Goal: Information Seeking & Learning: Learn about a topic

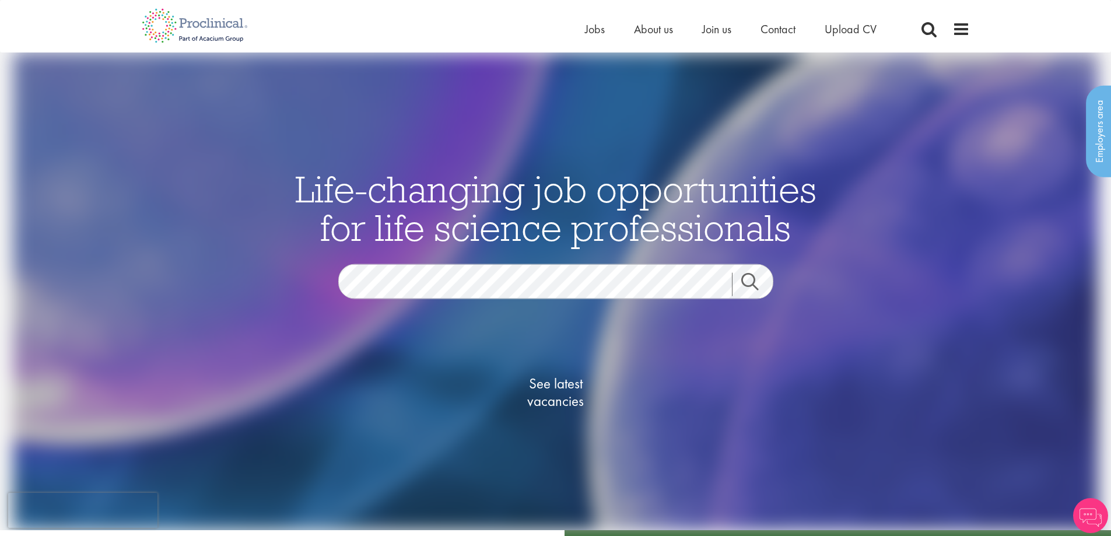
click at [751, 279] on link "Search" at bounding box center [757, 284] width 50 height 23
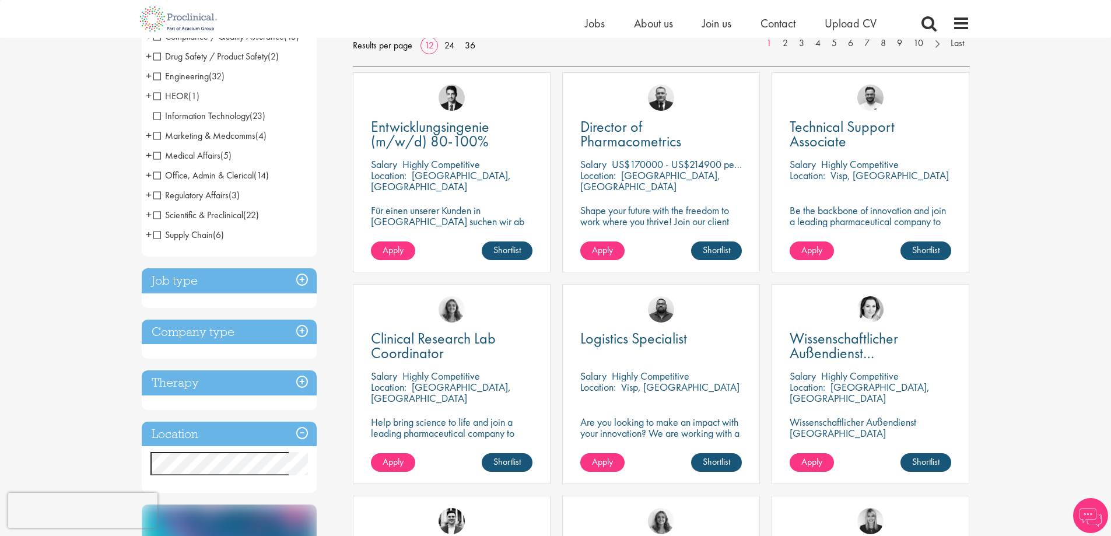
scroll to position [291, 0]
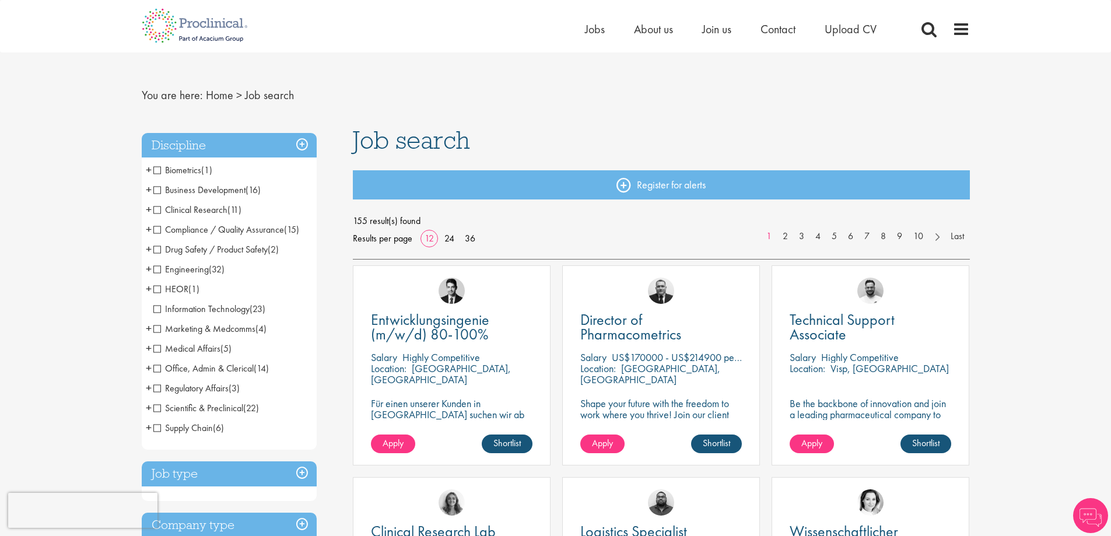
scroll to position [291, 0]
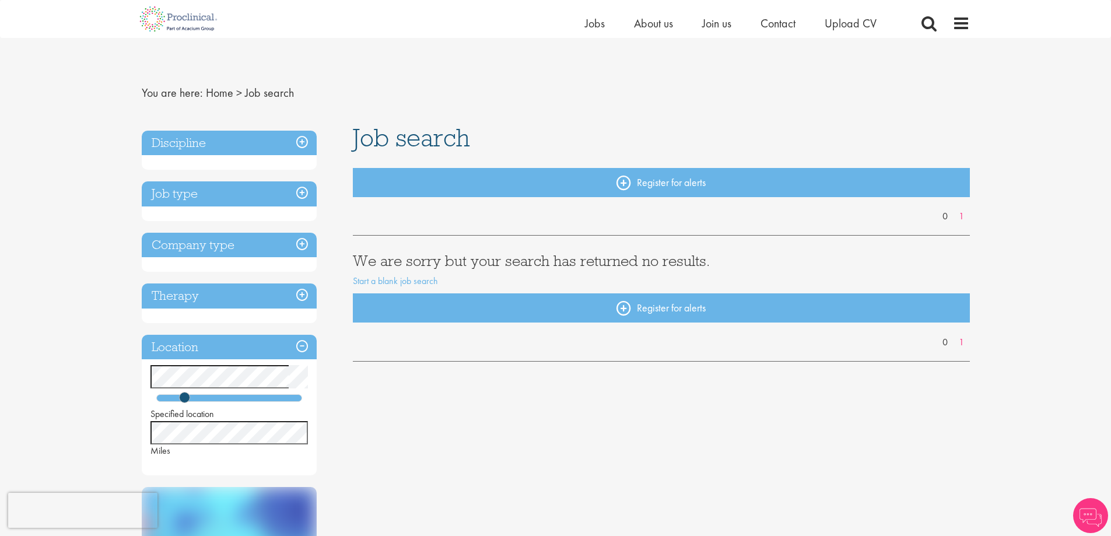
scroll to position [291, 0]
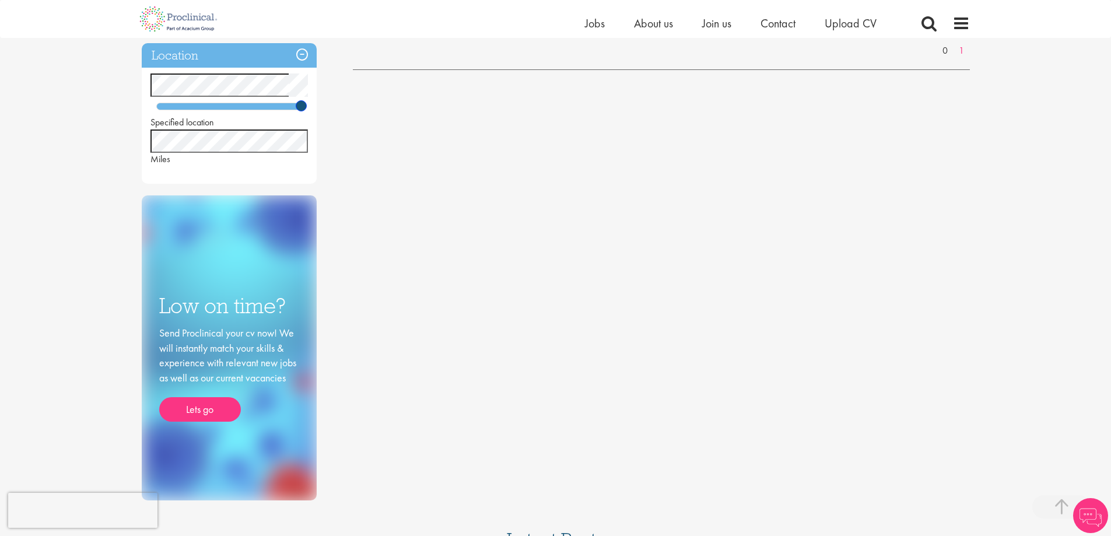
drag, startPoint x: 185, startPoint y: 107, endPoint x: 317, endPoint y: 121, distance: 131.9
click at [317, 121] on div "Discipline Job type Company type Therapy Location Specified location Miles Low …" at bounding box center [239, 166] width 212 height 667
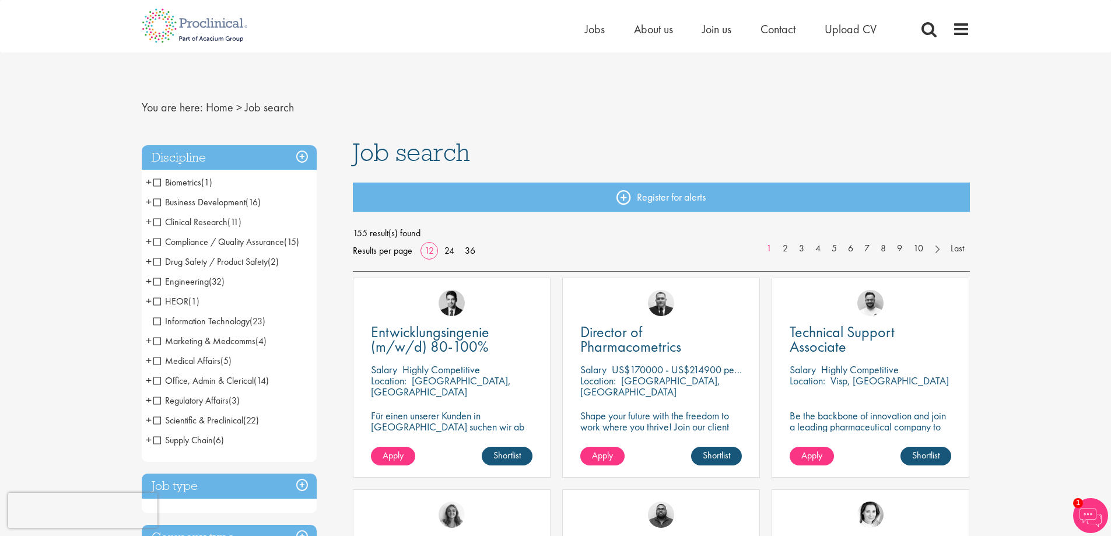
click at [154, 220] on span "Clinical Research" at bounding box center [190, 222] width 74 height 12
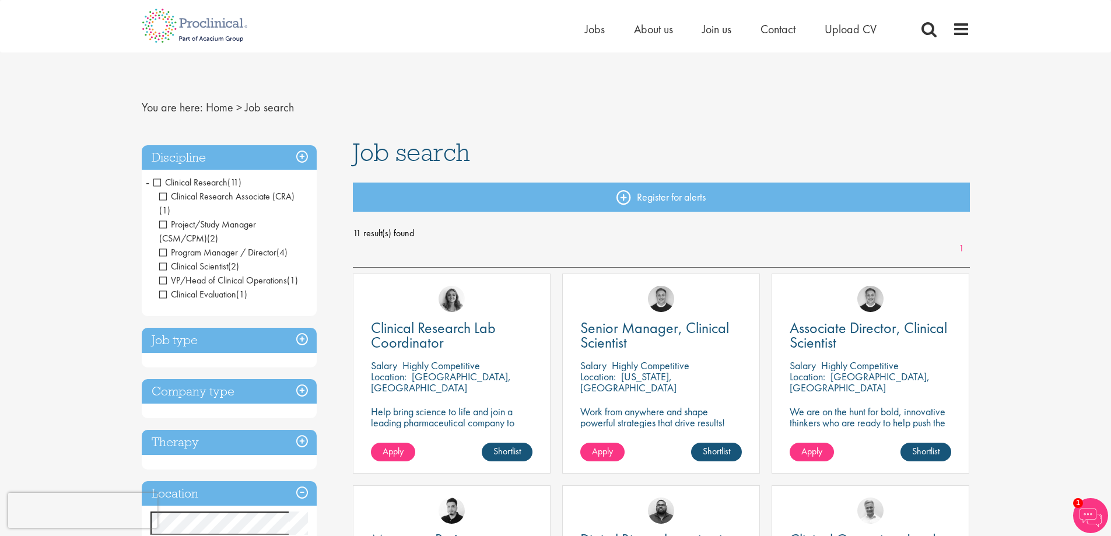
click at [157, 181] on span "Clinical Research" at bounding box center [190, 182] width 74 height 12
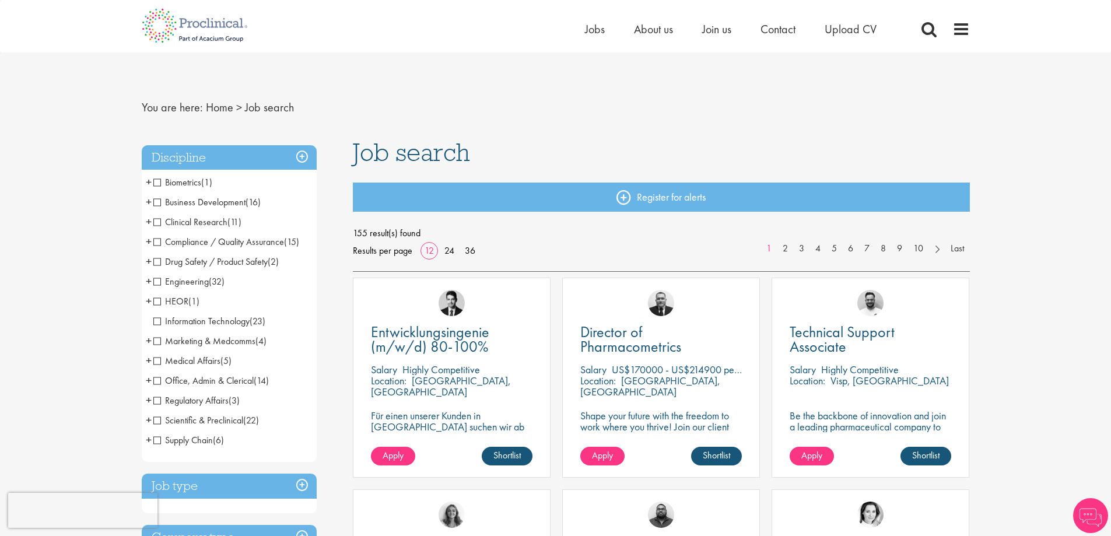
click at [156, 184] on span "Biometrics" at bounding box center [177, 182] width 48 height 12
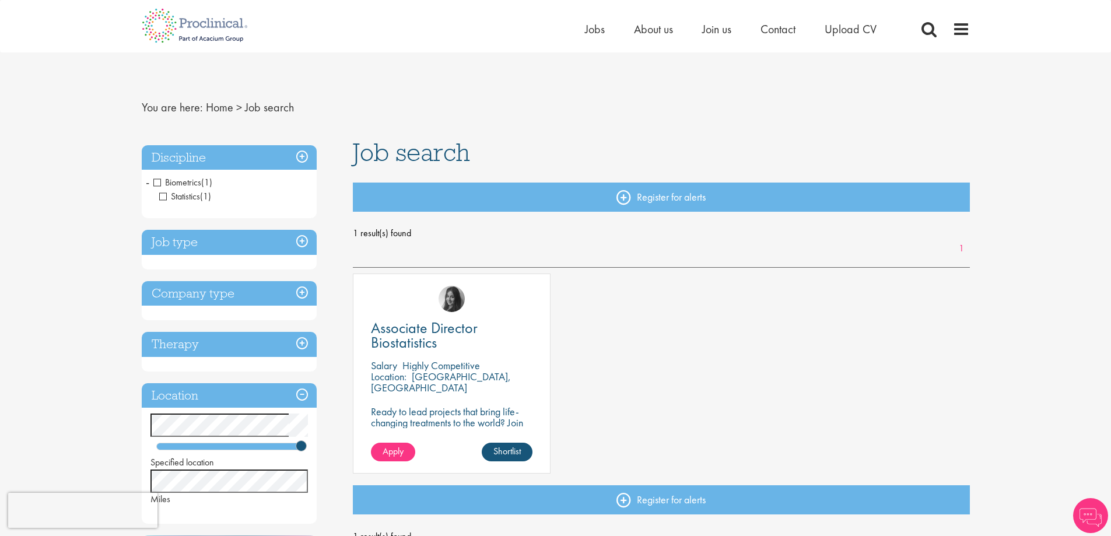
click at [157, 183] on span "Biometrics" at bounding box center [177, 182] width 48 height 12
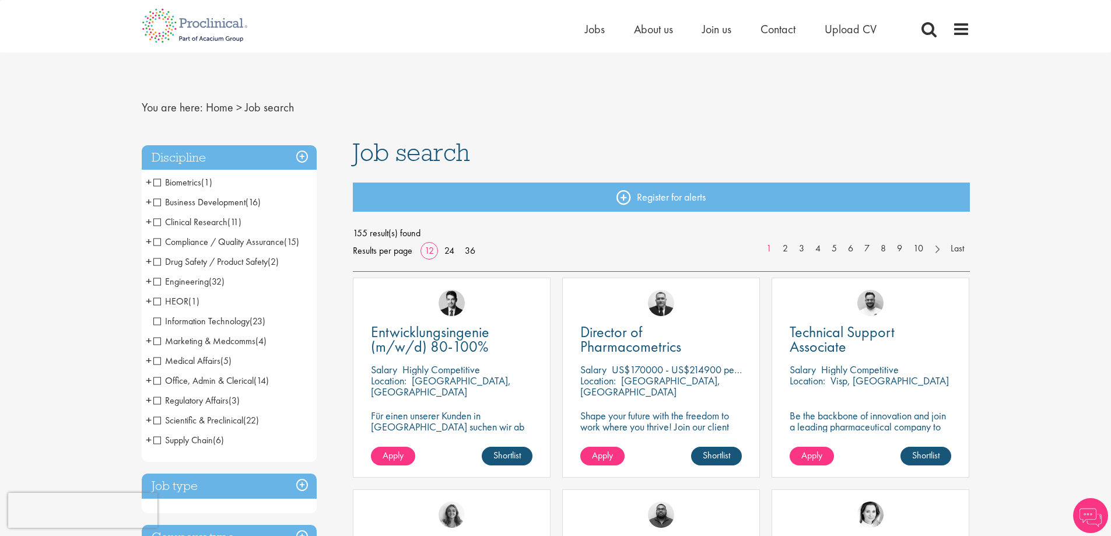
click at [157, 200] on span "Business Development" at bounding box center [199, 202] width 92 height 12
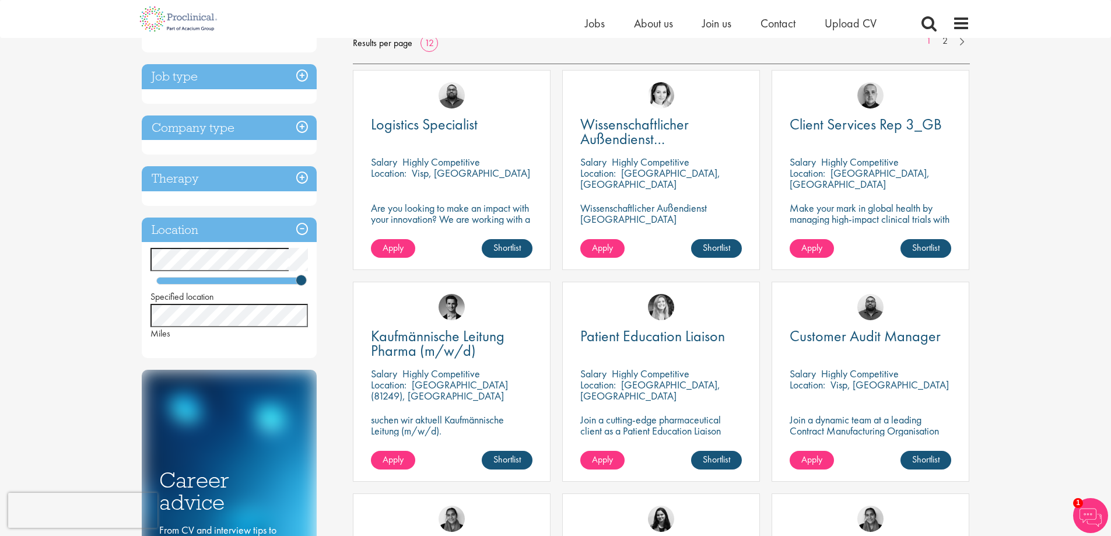
scroll to position [58, 0]
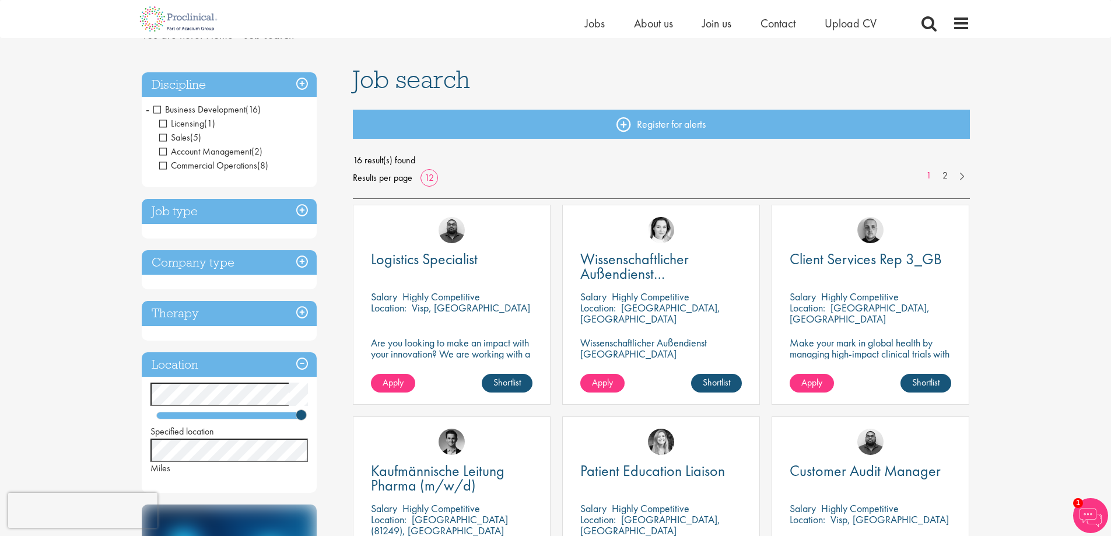
click at [301, 262] on h3 "Company type" at bounding box center [229, 262] width 175 height 25
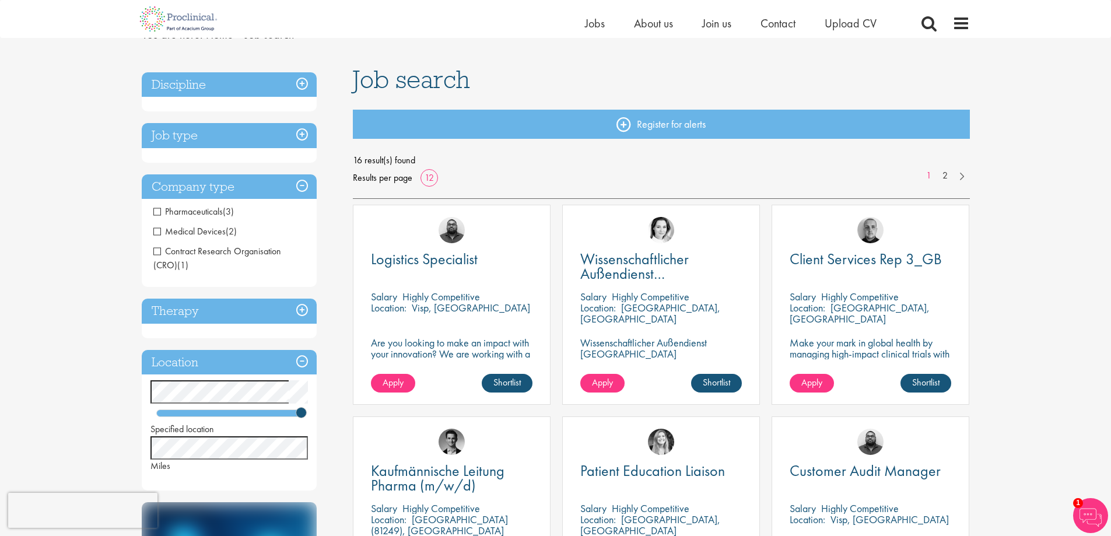
click at [304, 310] on h3 "Therapy" at bounding box center [229, 310] width 175 height 25
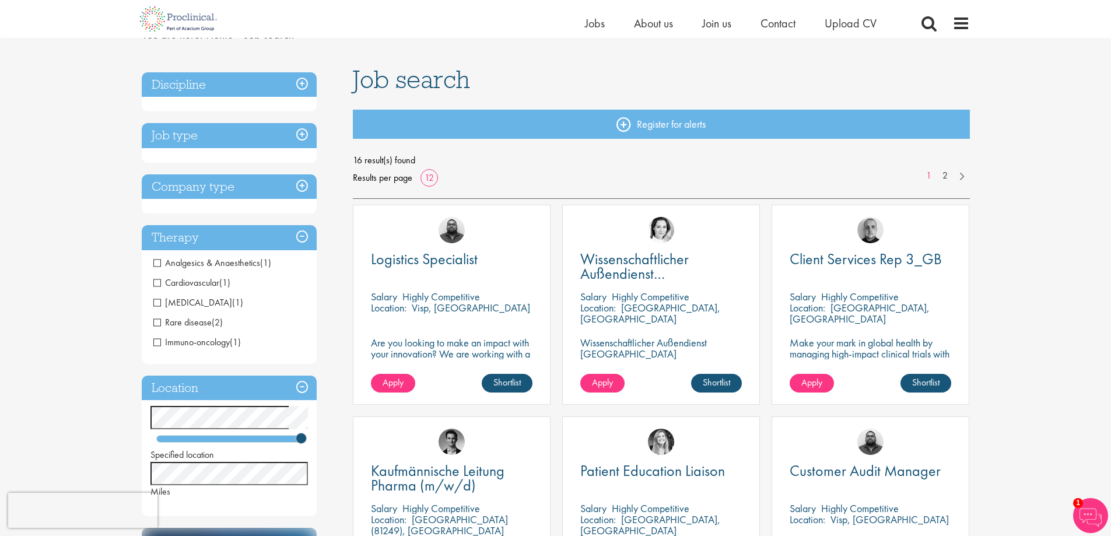
click at [305, 389] on h3 "Location" at bounding box center [229, 387] width 175 height 25
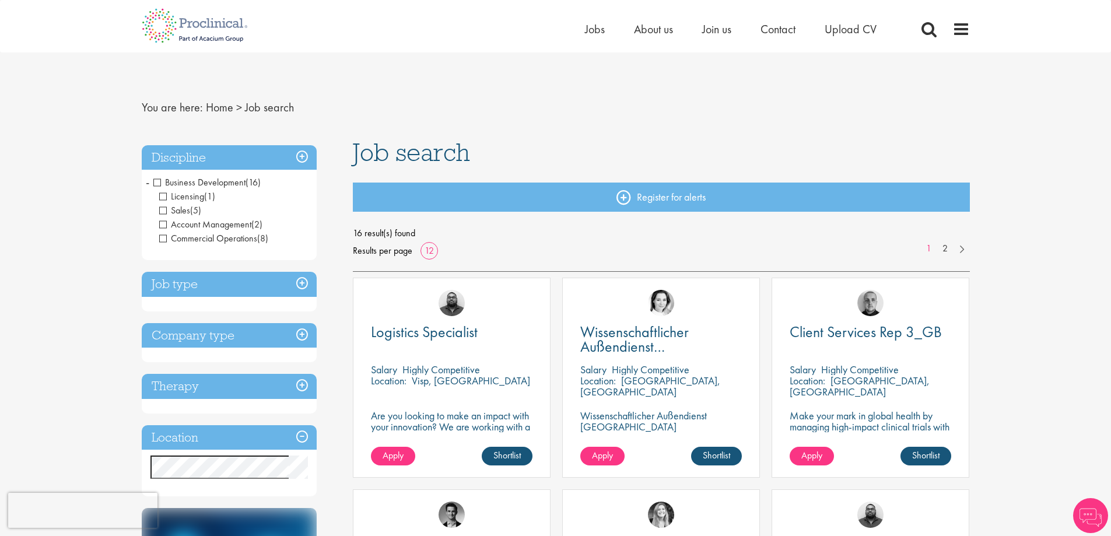
click at [297, 435] on h3 "Location" at bounding box center [229, 437] width 175 height 25
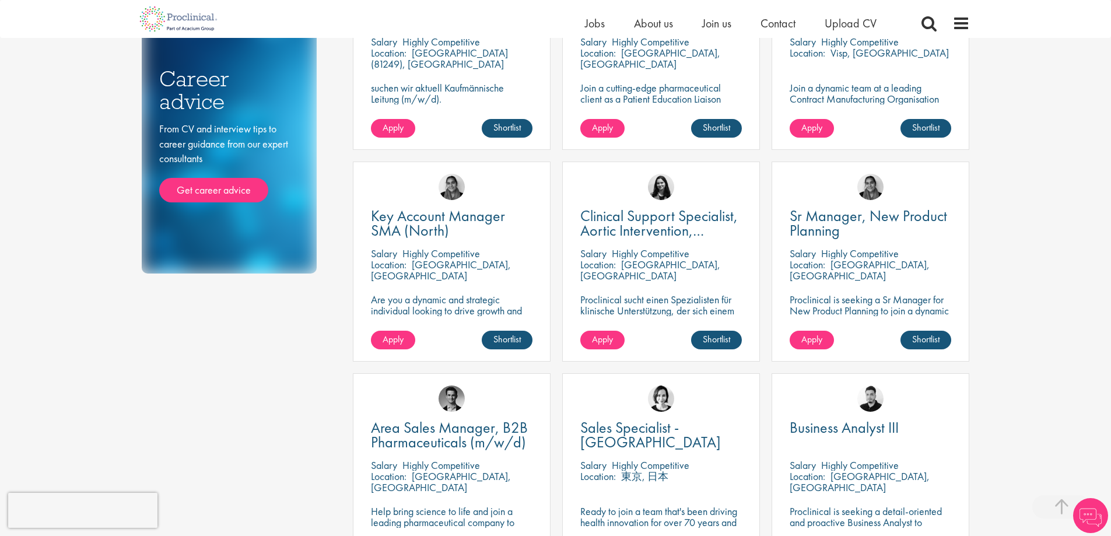
scroll to position [874, 0]
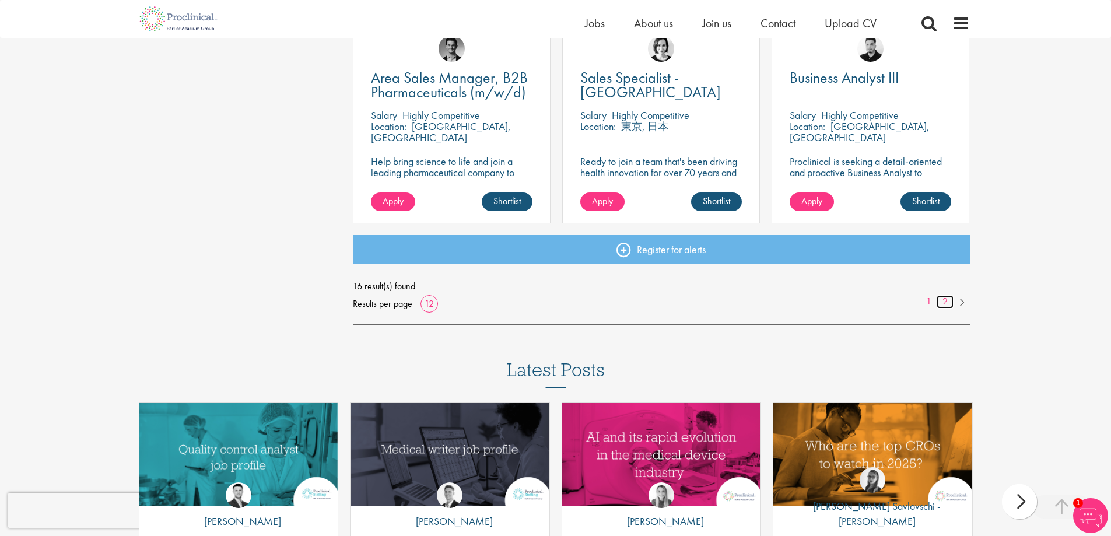
click at [944, 302] on link "2" at bounding box center [944, 301] width 17 height 13
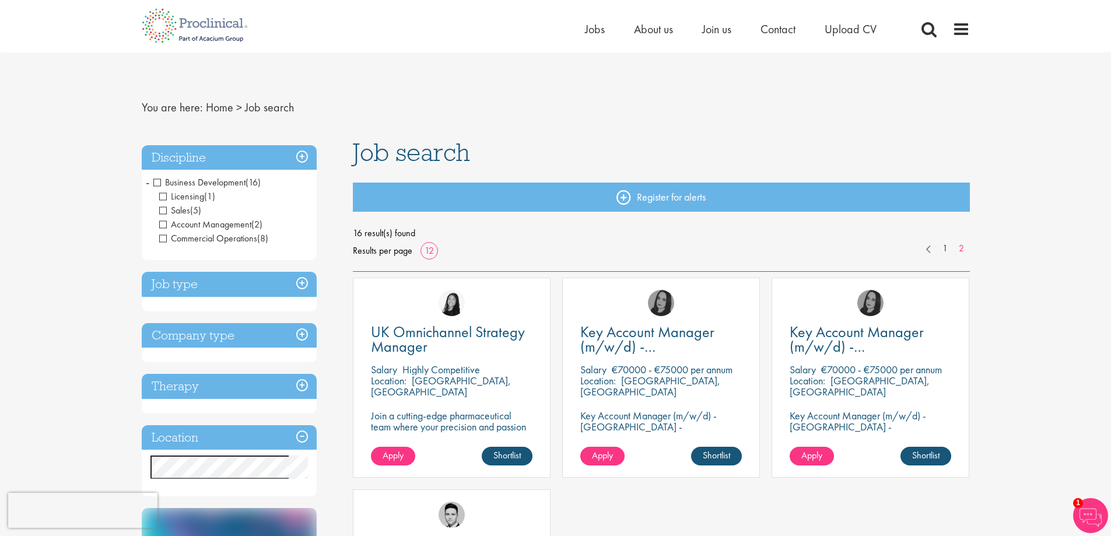
click at [157, 182] on span "Business Development" at bounding box center [199, 182] width 92 height 12
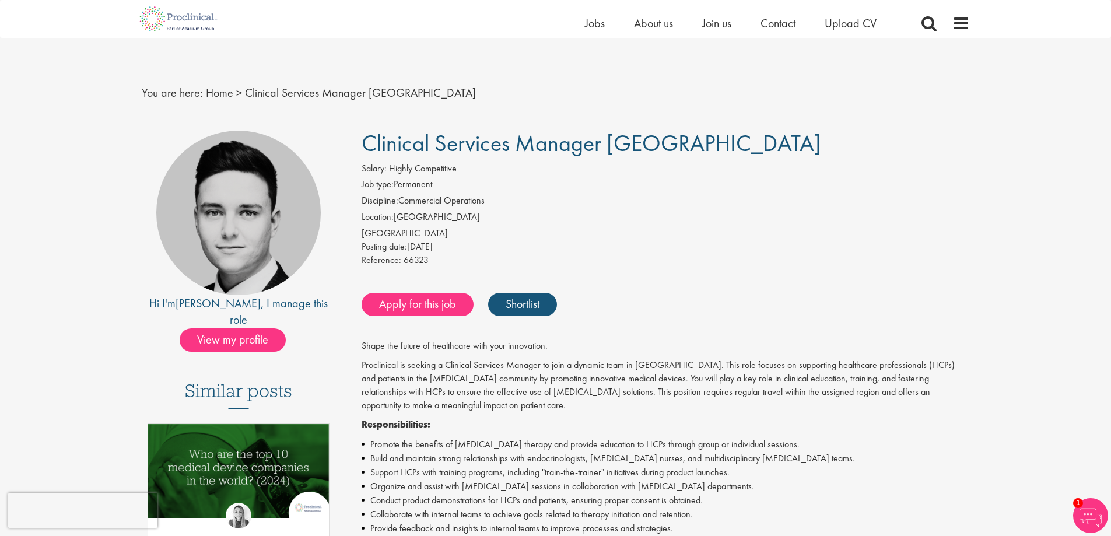
scroll to position [350, 0]
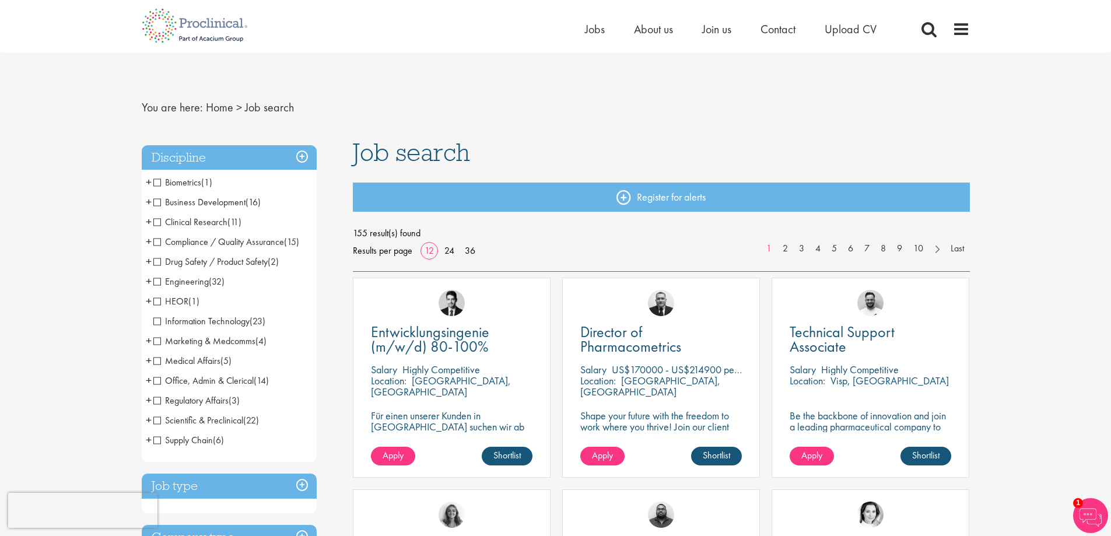
click at [157, 300] on span "HEOR" at bounding box center [170, 301] width 35 height 12
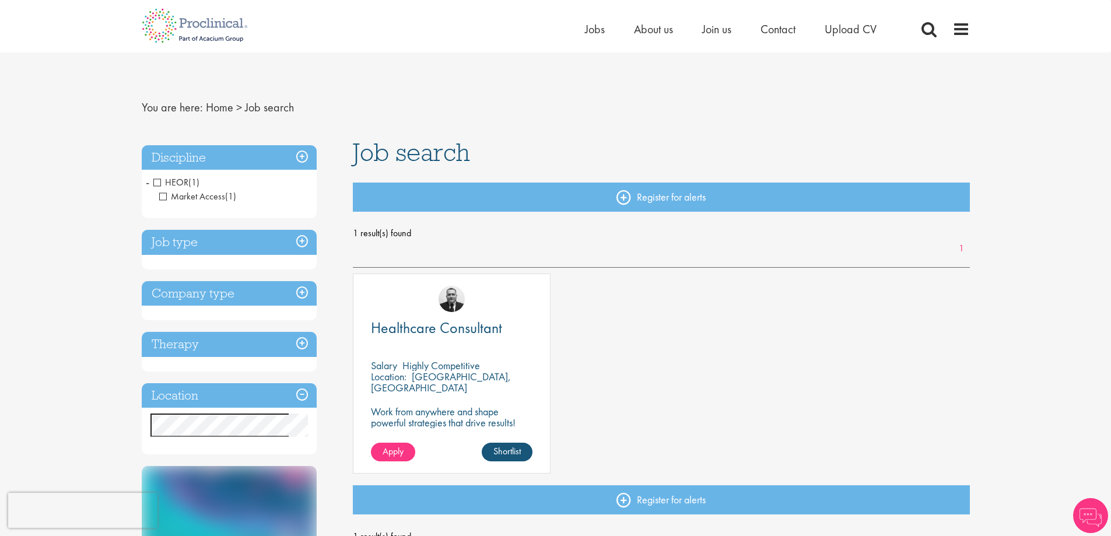
click at [156, 184] on span "HEOR" at bounding box center [170, 182] width 35 height 12
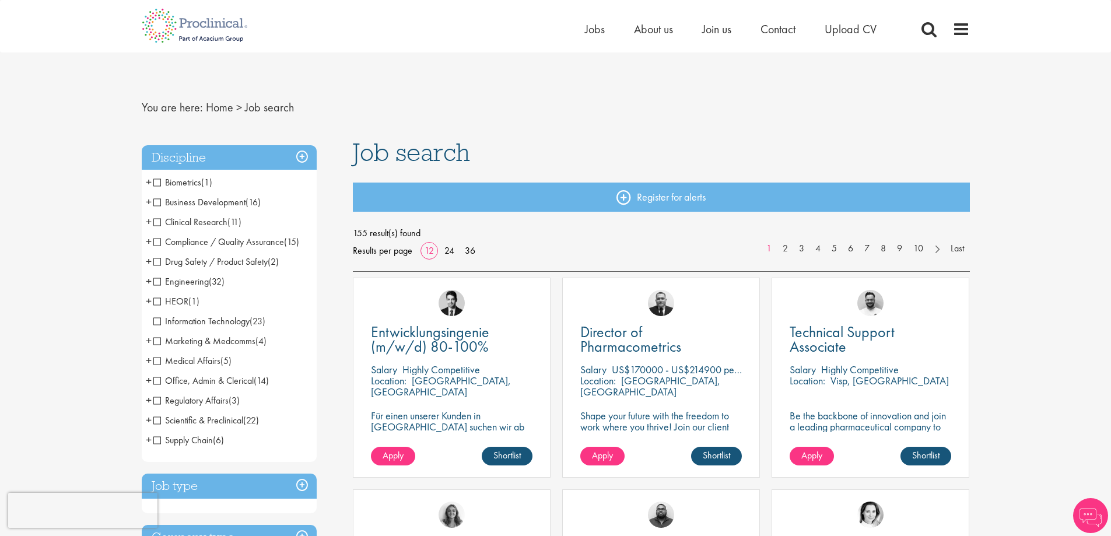
click at [157, 383] on span "Office, Admin & Clerical" at bounding box center [203, 380] width 100 height 12
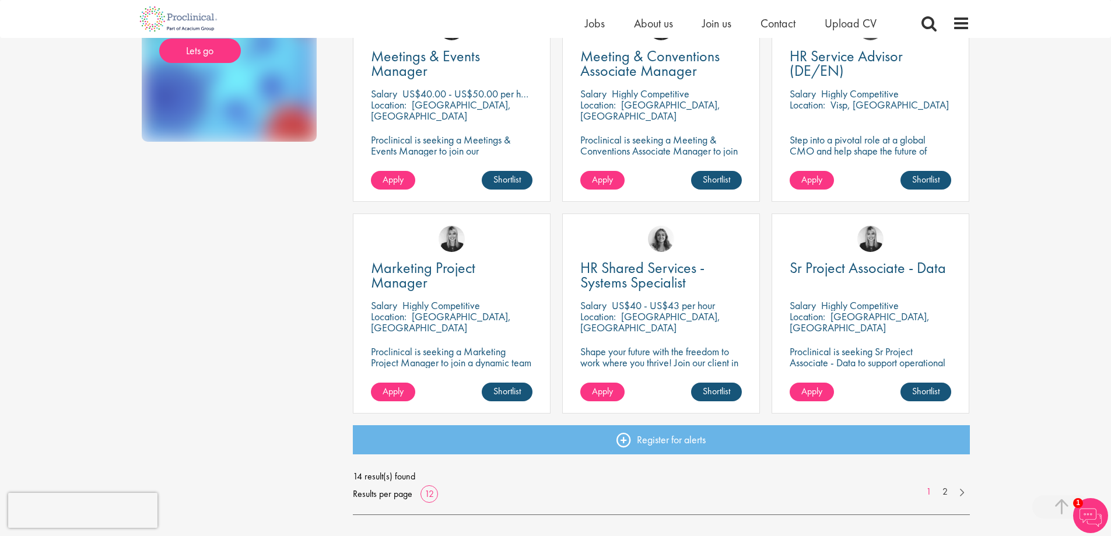
scroll to position [758, 0]
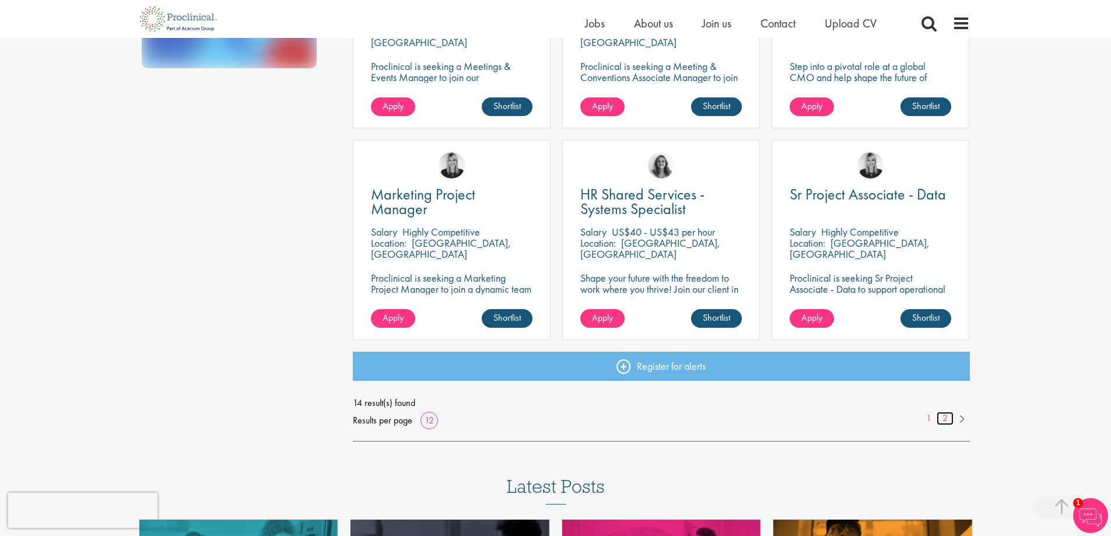
click at [944, 417] on link "2" at bounding box center [944, 418] width 17 height 13
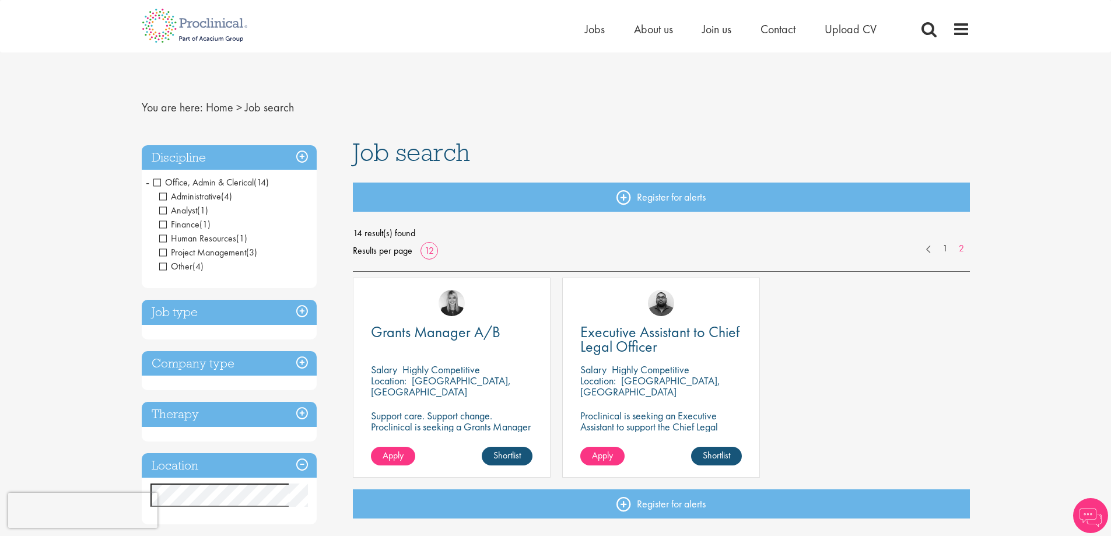
click at [154, 182] on span "Office, Admin & Clerical" at bounding box center [203, 182] width 100 height 12
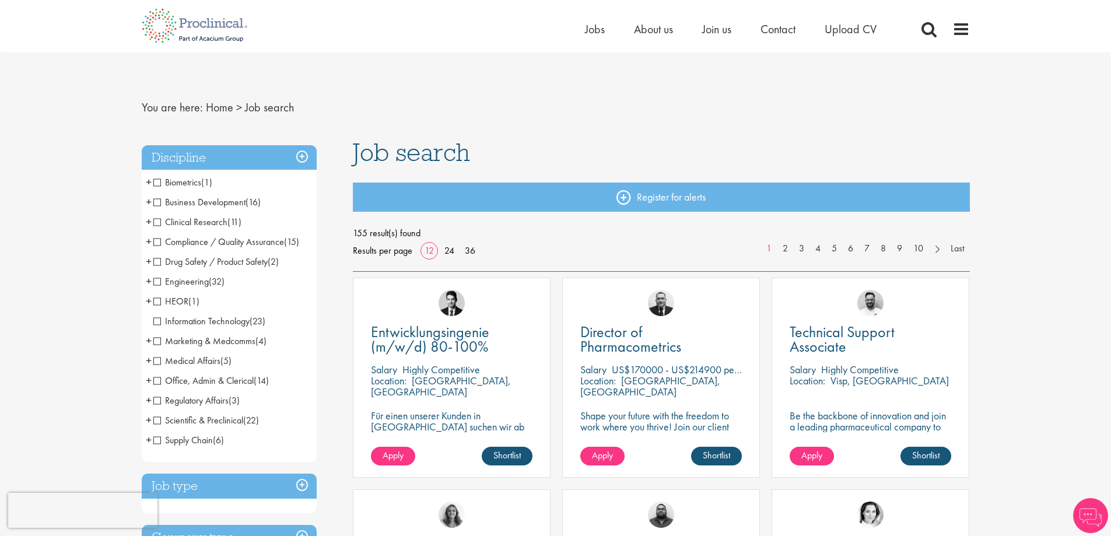
click at [160, 424] on span "Scientific & Preclinical" at bounding box center [198, 420] width 90 height 12
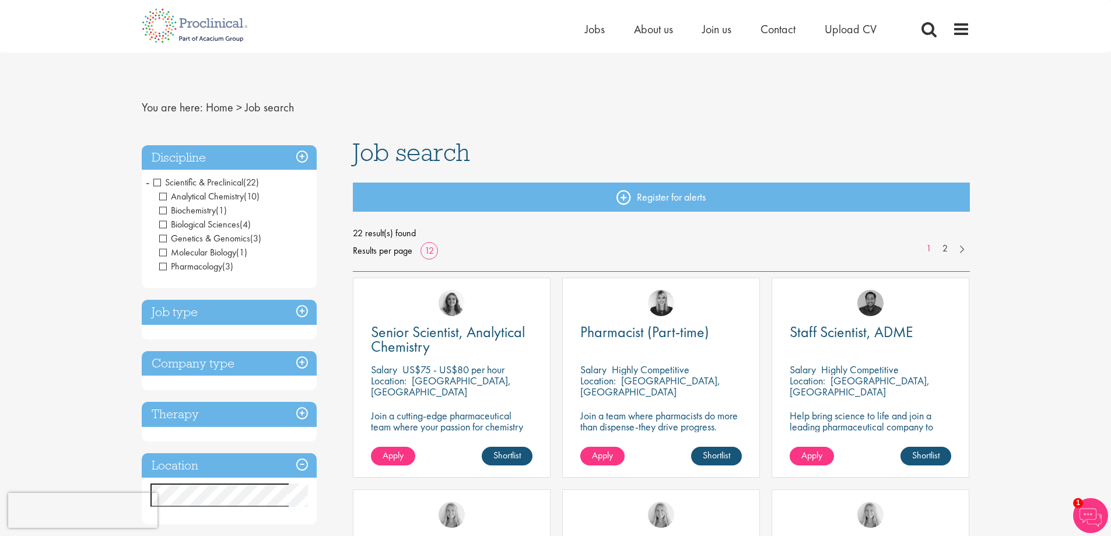
click at [159, 181] on span "Scientific & Preclinical" at bounding box center [198, 182] width 90 height 12
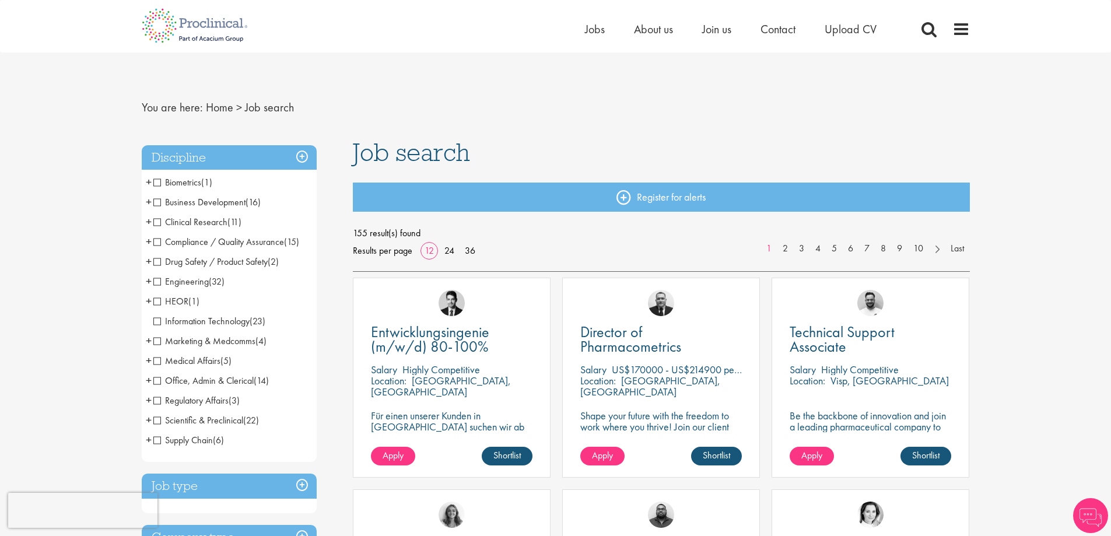
click at [157, 441] on span "Supply Chain" at bounding box center [182, 440] width 59 height 12
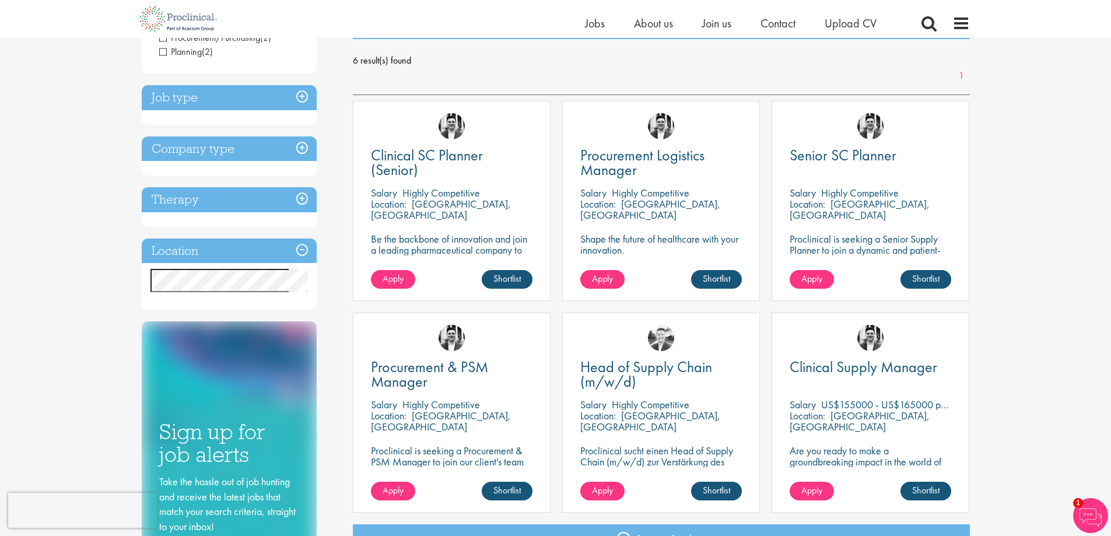
scroll to position [58, 0]
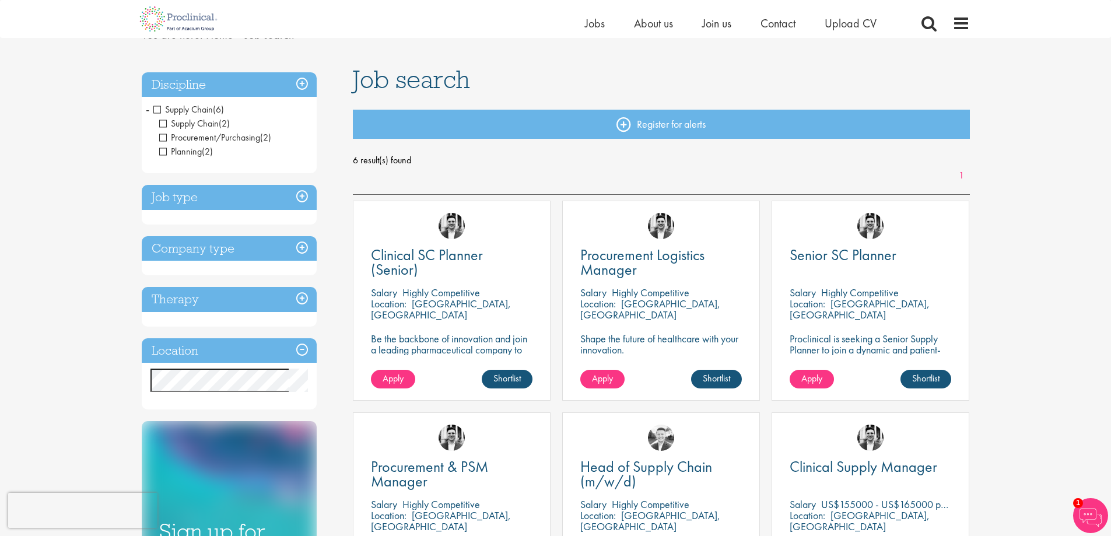
click at [154, 110] on span "Supply Chain" at bounding box center [182, 109] width 59 height 12
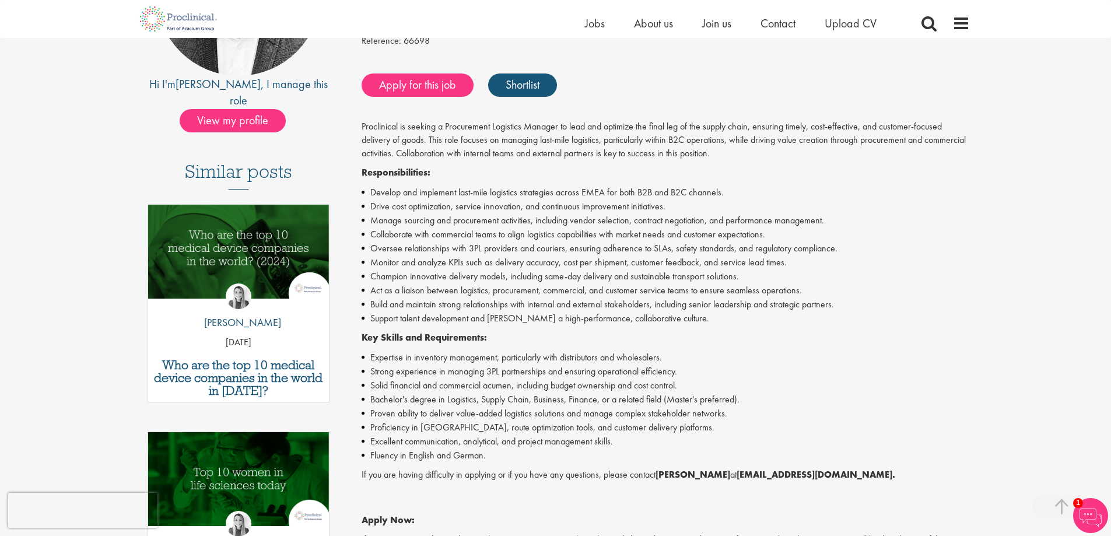
scroll to position [350, 0]
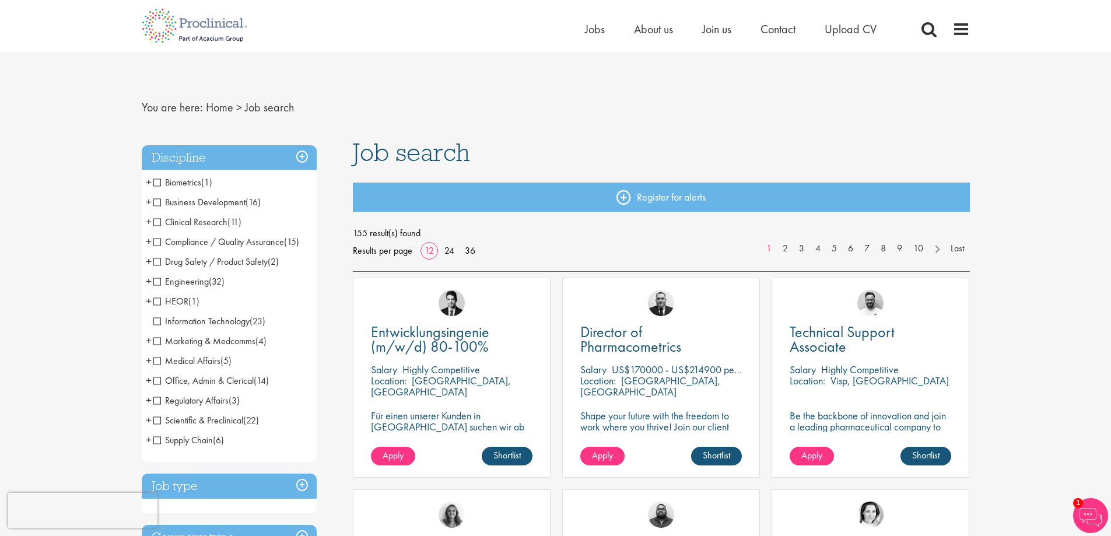
click at [155, 361] on span "Medical Affairs" at bounding box center [186, 360] width 67 height 12
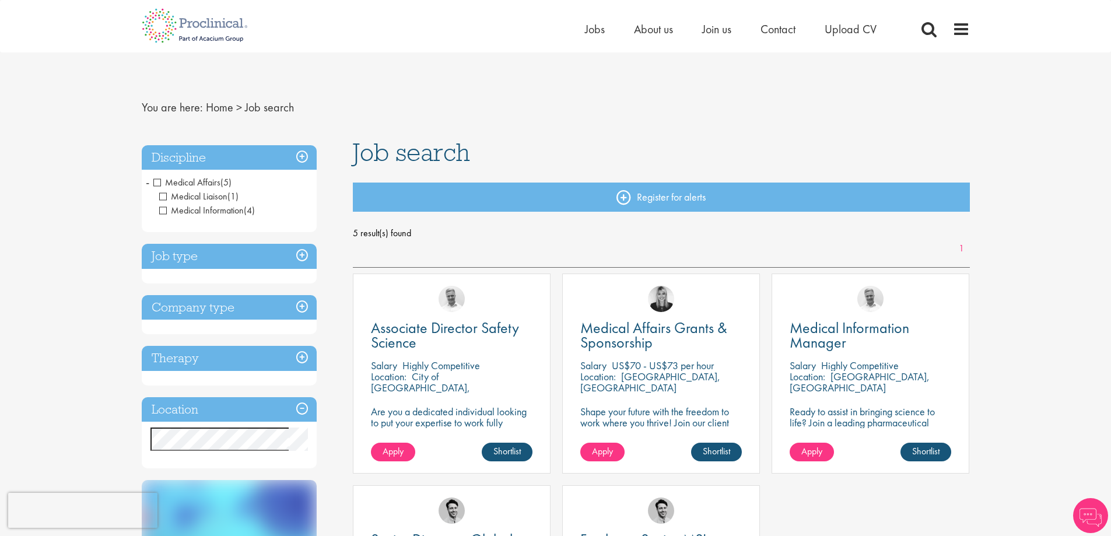
click at [155, 177] on span "Medical Affairs" at bounding box center [186, 182] width 67 height 12
